Goal: Find specific page/section: Find specific page/section

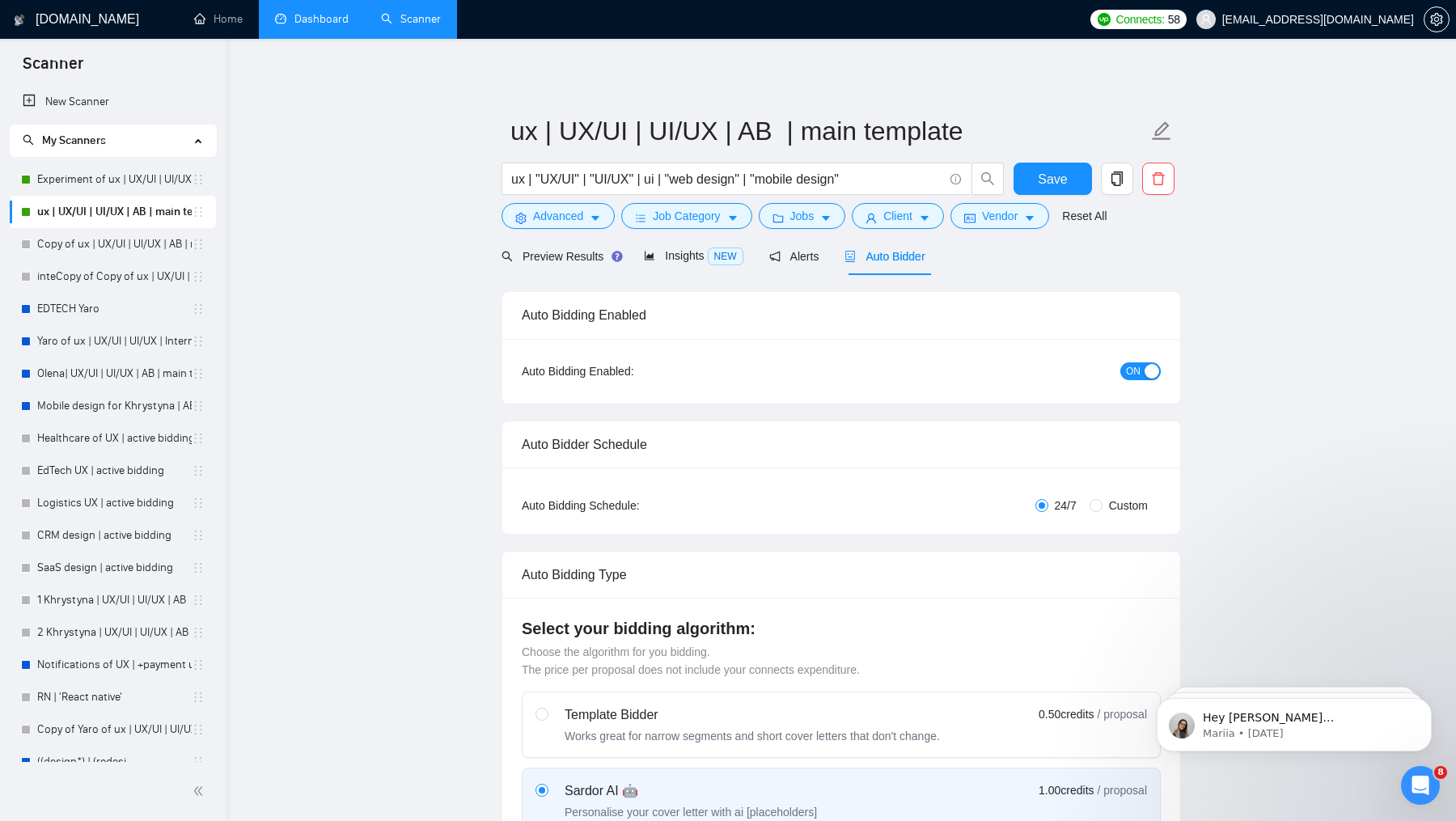
click at [329, 25] on link "Dashboard" at bounding box center [312, 19] width 74 height 14
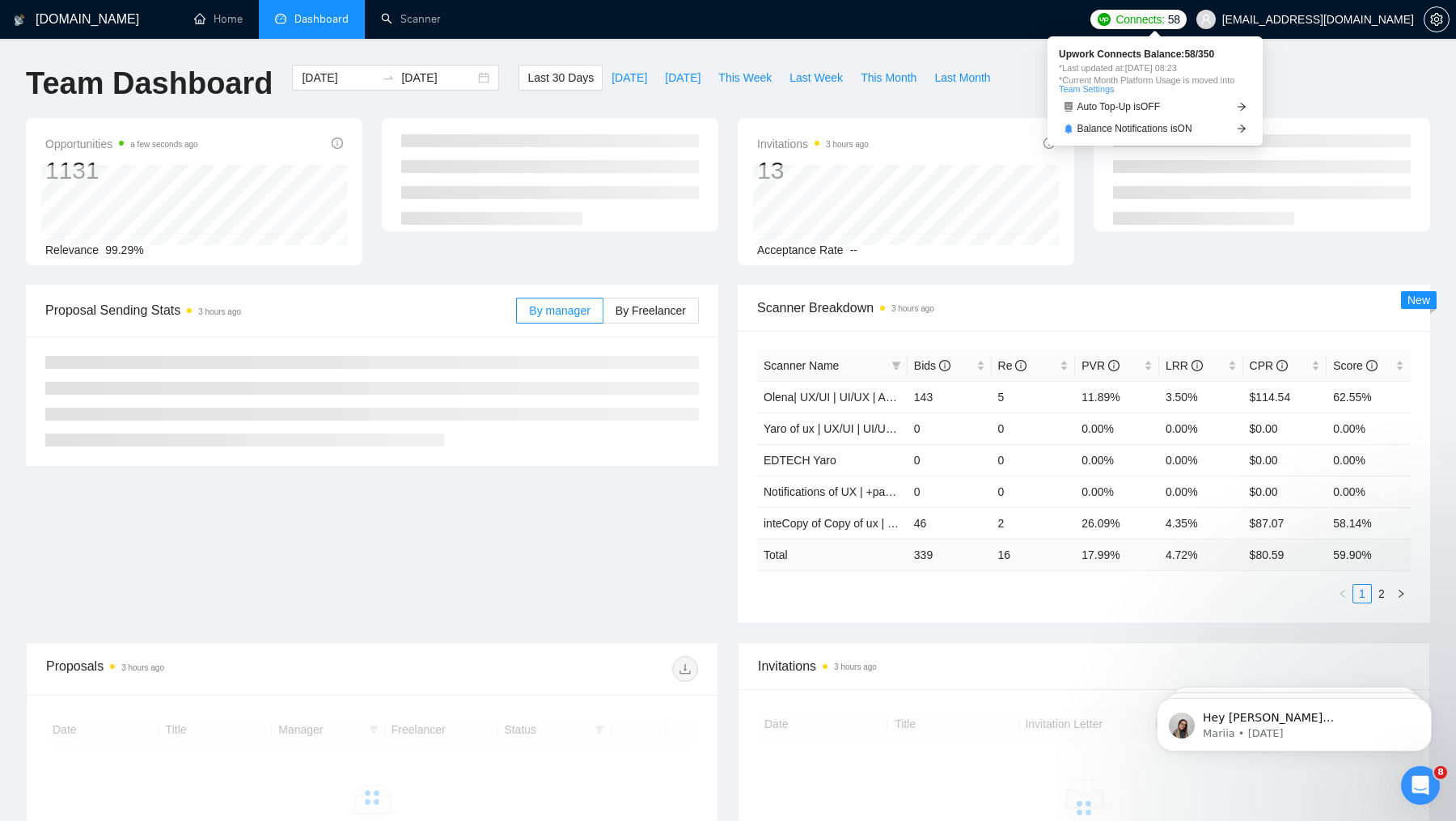
click at [1164, 25] on span "Connects:" at bounding box center [1139, 19] width 48 height 18
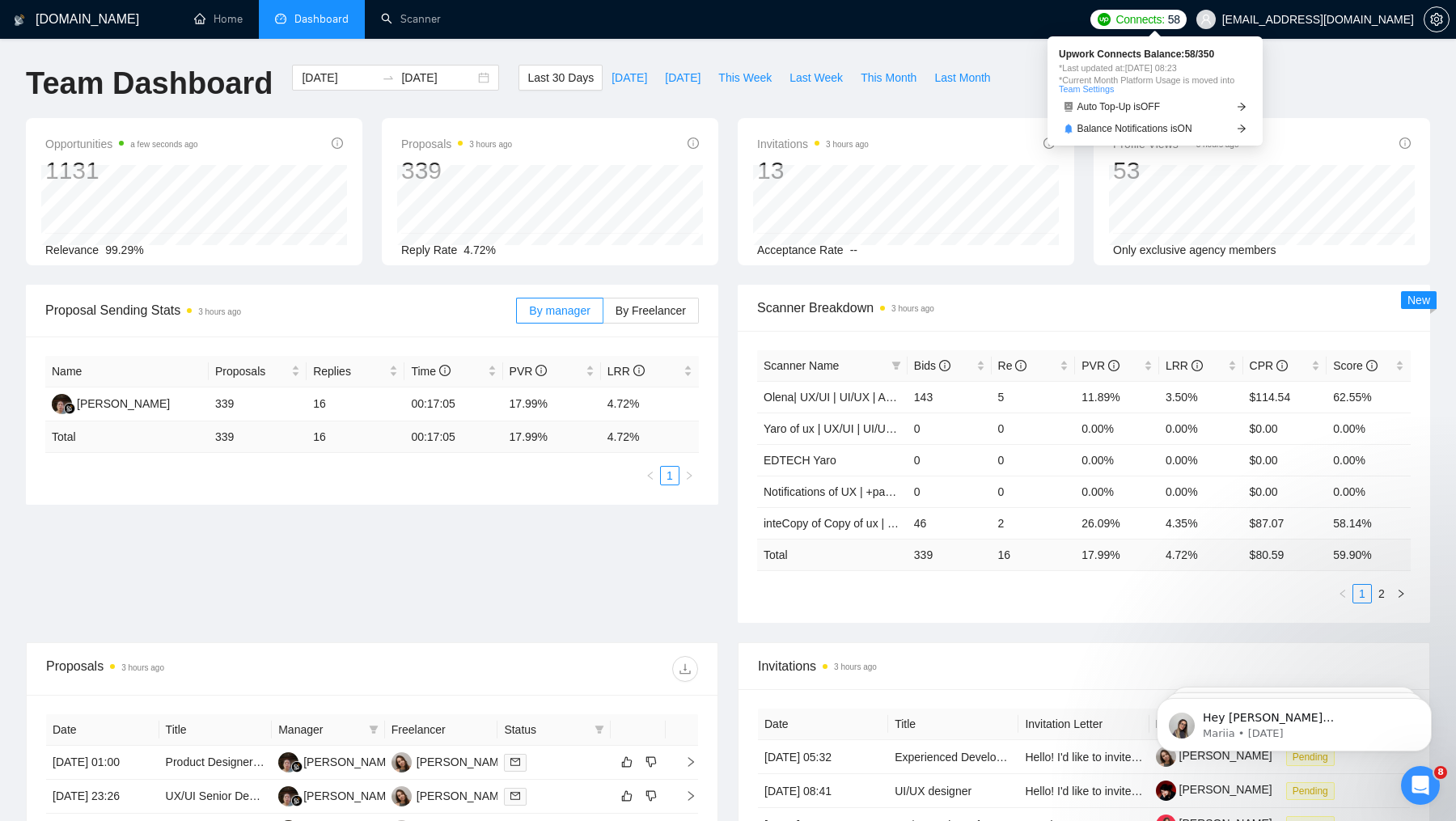
click at [1095, 86] on link "Team Settings" at bounding box center [1085, 89] width 55 height 10
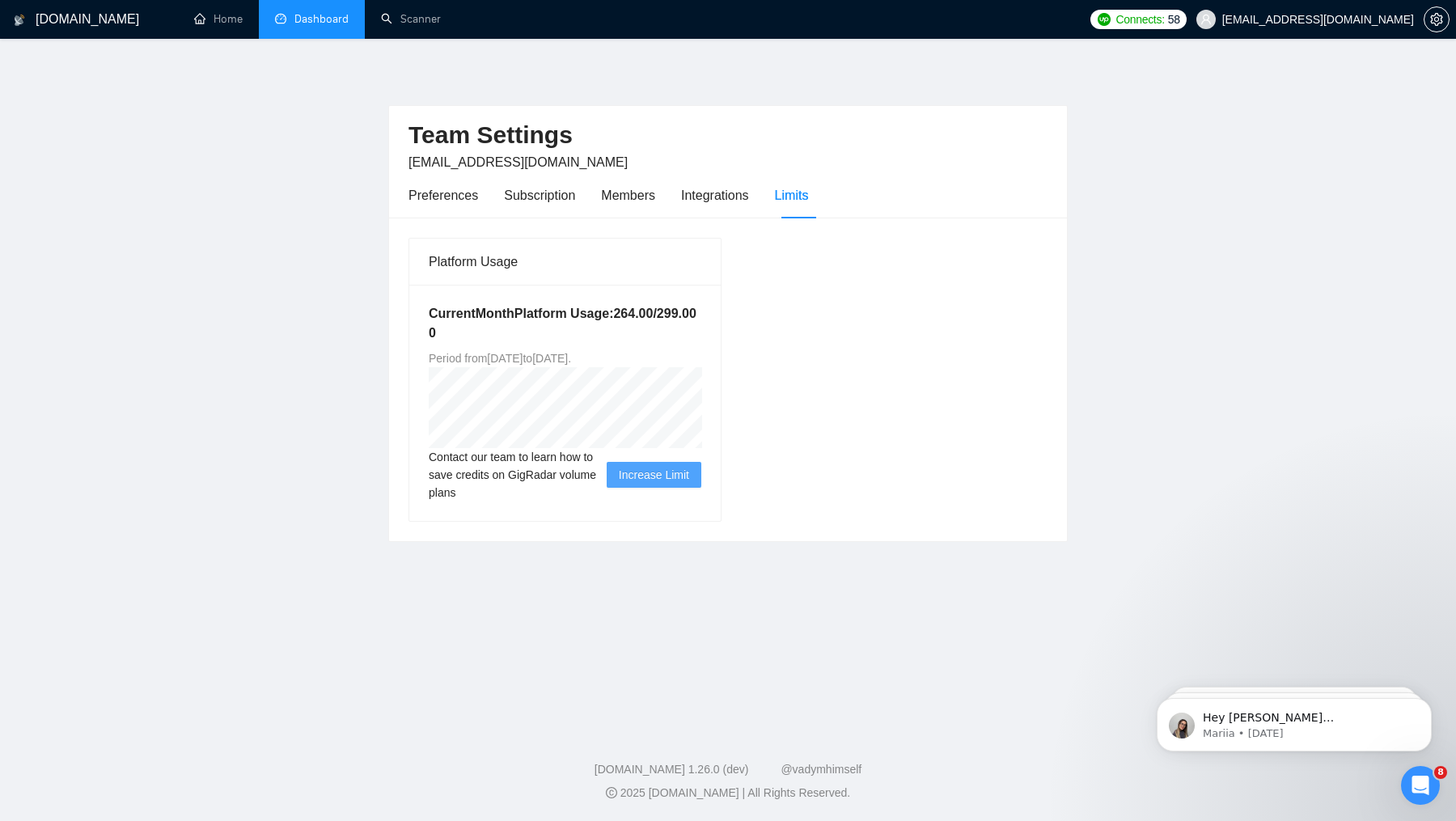
click at [328, 18] on link "Dashboard" at bounding box center [312, 19] width 74 height 14
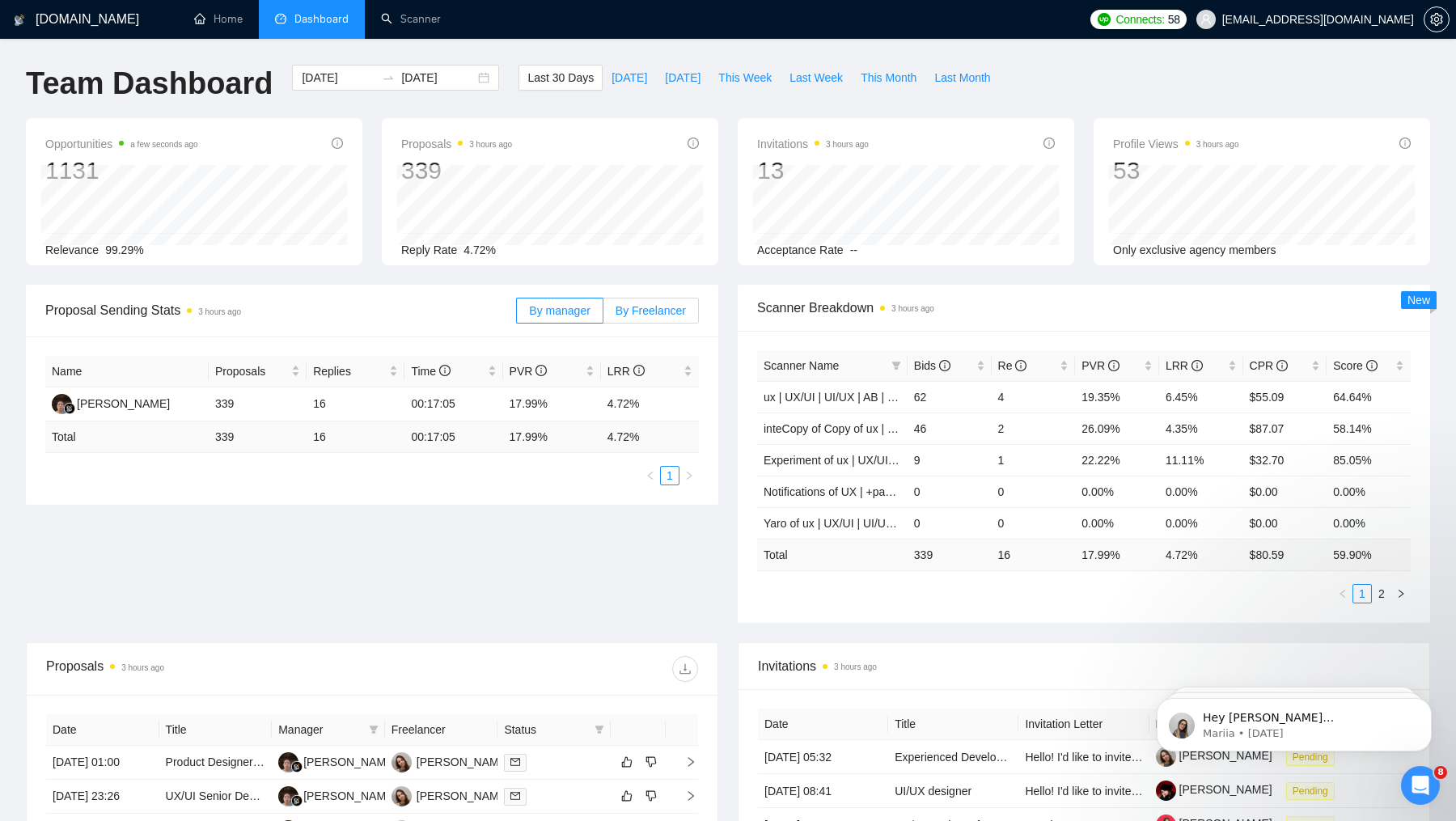
click at [656, 318] on label "By Freelancer" at bounding box center [651, 310] width 96 height 25
click at [603, 314] on input "By Freelancer" at bounding box center [603, 314] width 0 height 0
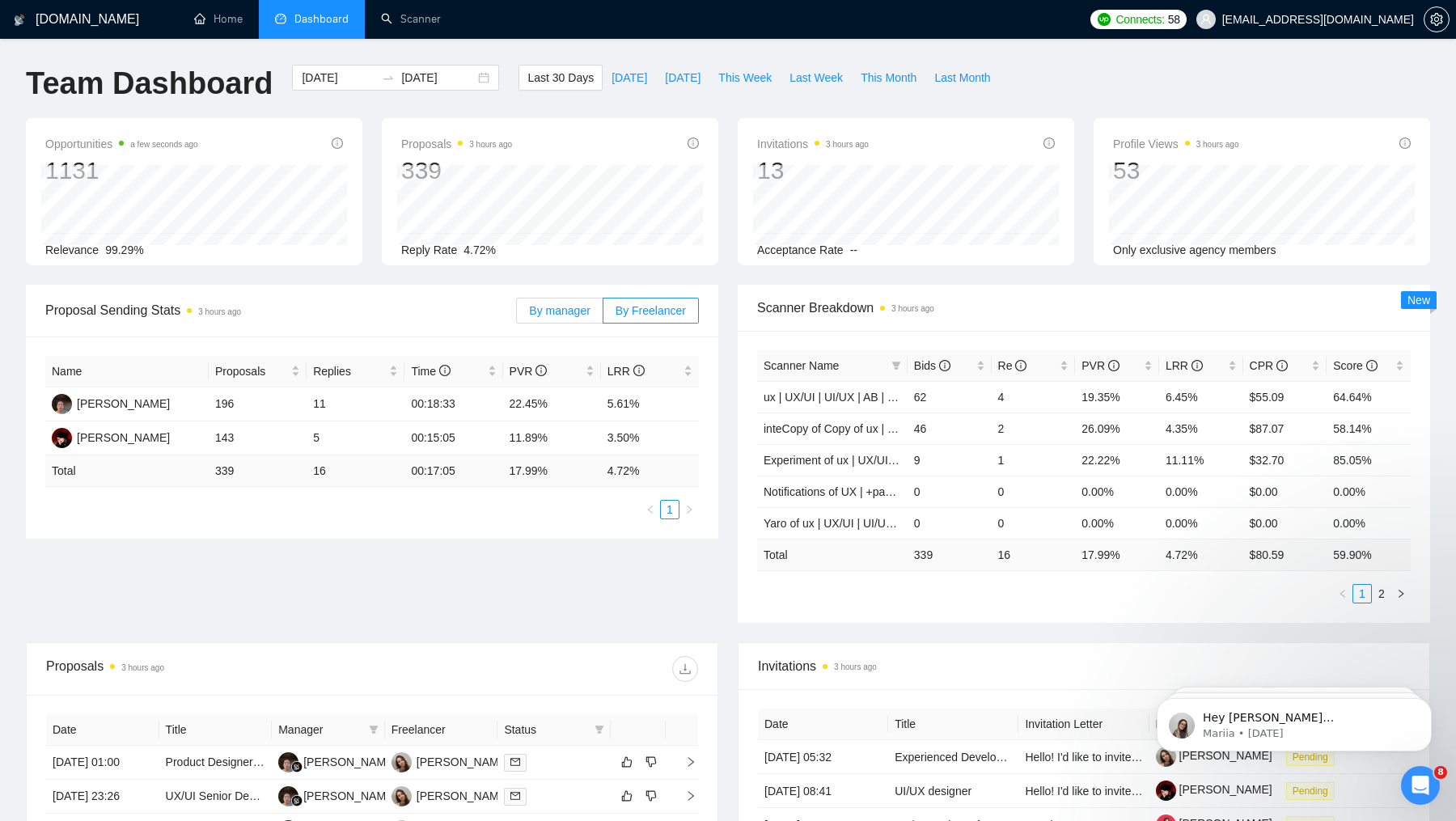
click at [563, 315] on span "By manager" at bounding box center [559, 310] width 61 height 13
click at [516, 314] on input "By manager" at bounding box center [516, 314] width 0 height 0
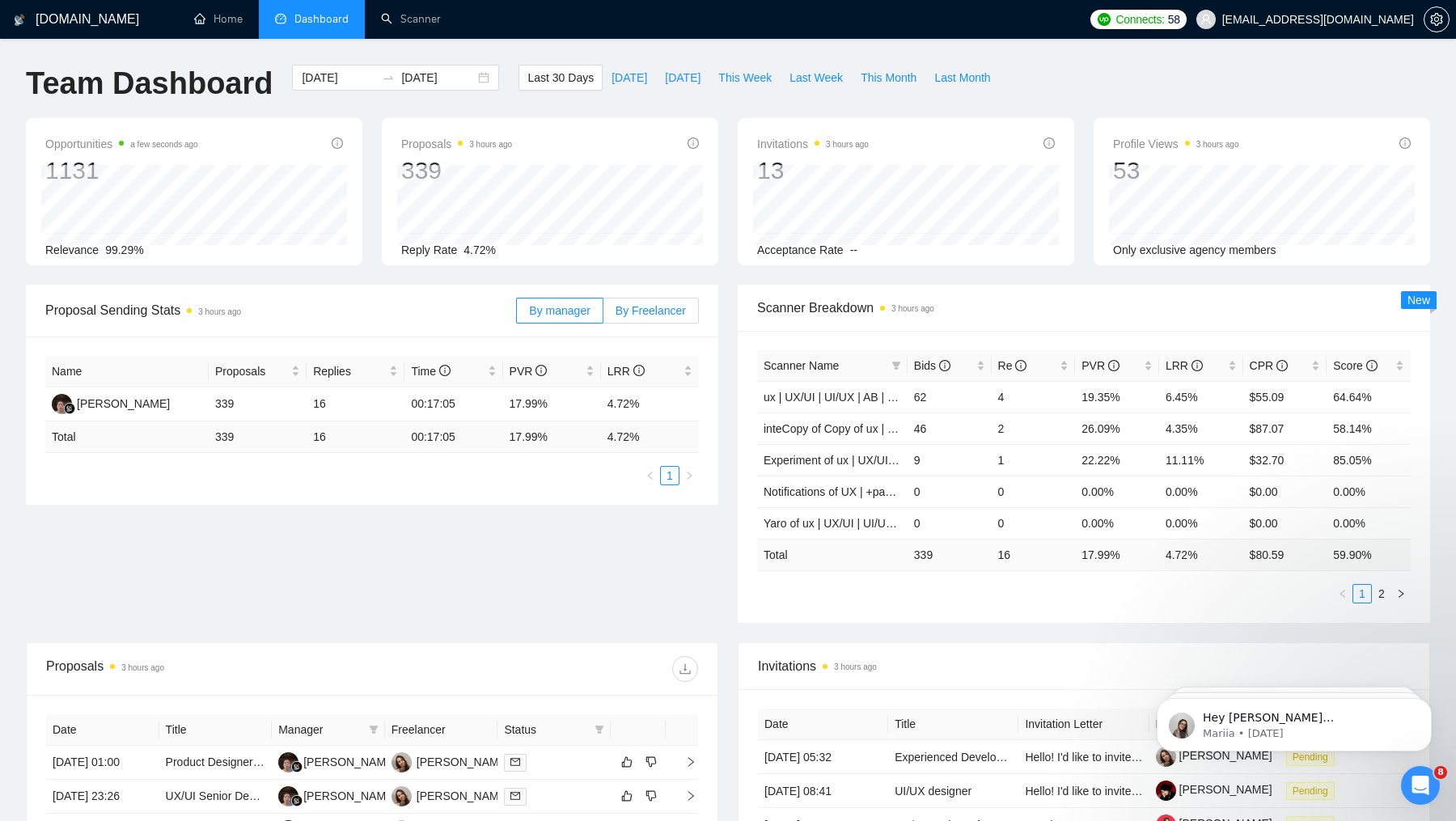
click at [650, 304] on span "By Freelancer" at bounding box center [651, 310] width 70 height 13
click at [603, 314] on input "By Freelancer" at bounding box center [603, 314] width 0 height 0
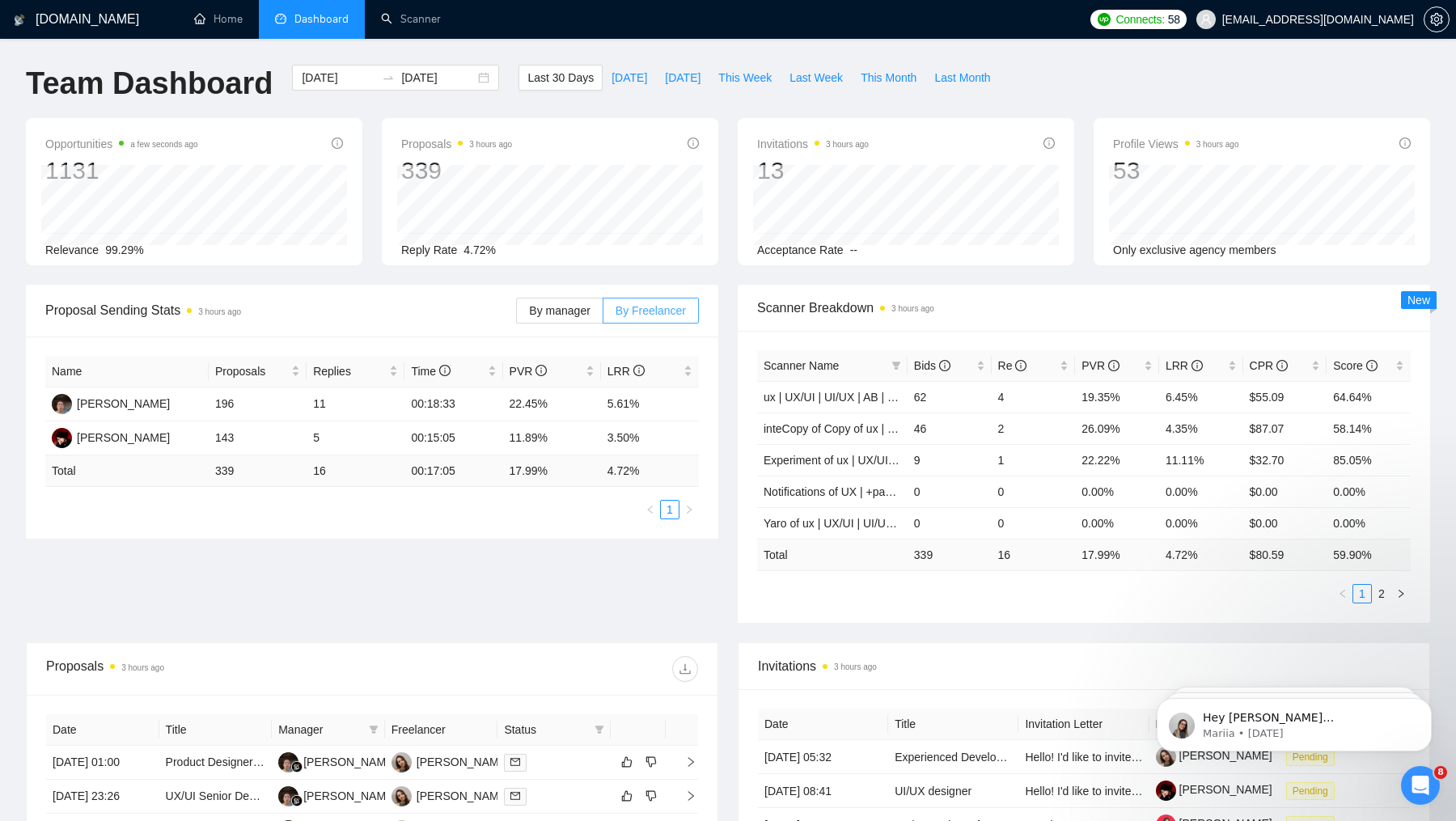
click at [650, 305] on span "By Freelancer" at bounding box center [651, 310] width 70 height 13
click at [603, 314] on input "By Freelancer" at bounding box center [603, 314] width 0 height 0
